Goal: Information Seeking & Learning: Check status

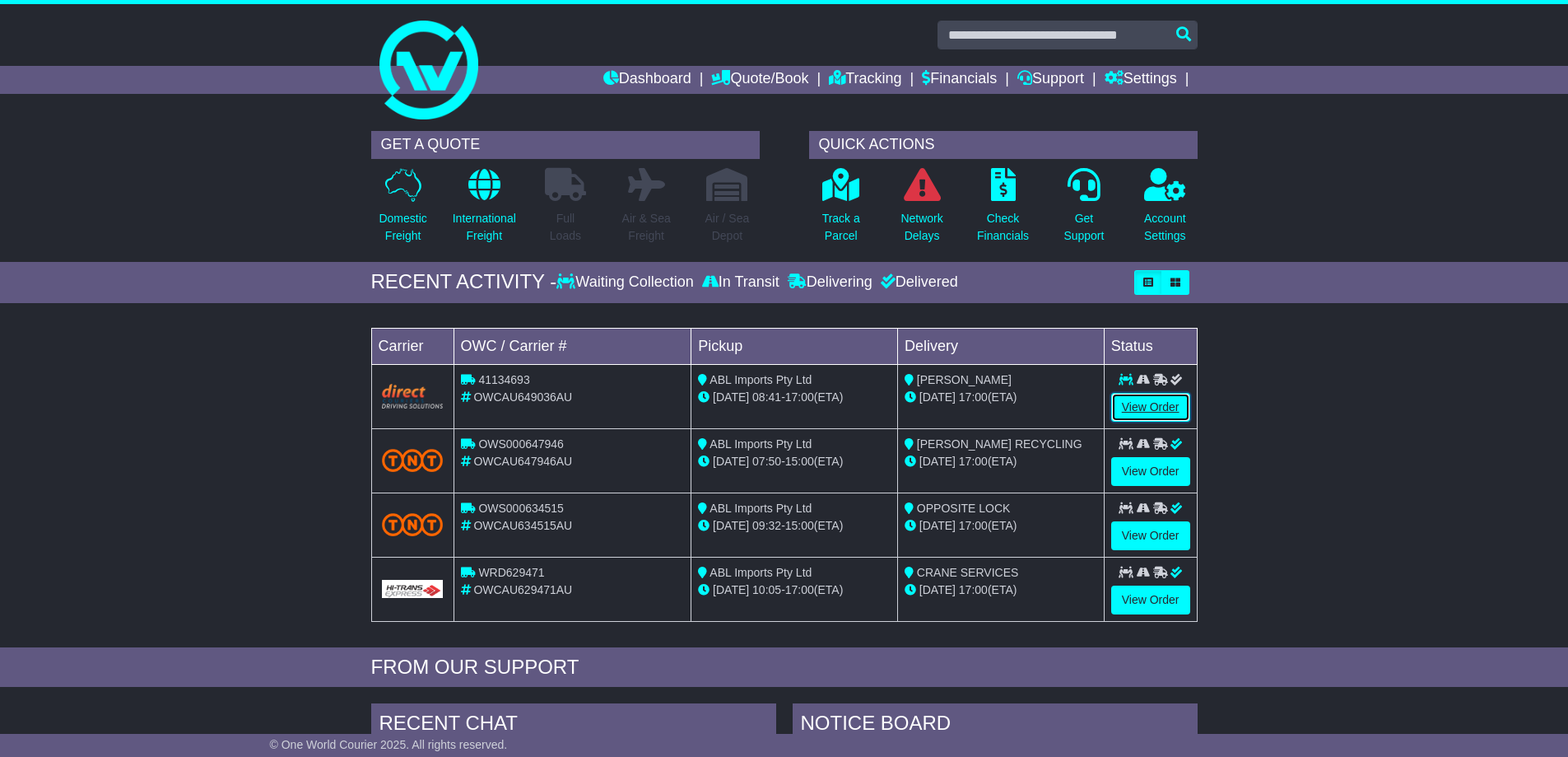
click at [1132, 405] on link "View Order" at bounding box center [1150, 407] width 79 height 29
